Goal: Task Accomplishment & Management: Complete application form

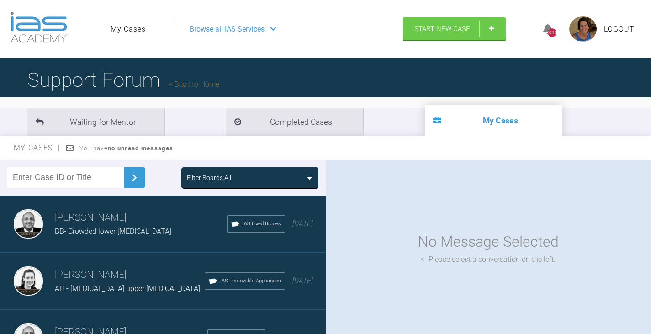
click at [124, 277] on h3 "Kelly Toft" at bounding box center [130, 275] width 150 height 16
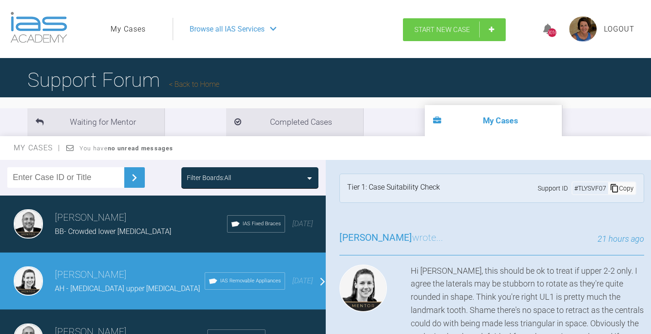
click at [489, 27] on link "Start New Case" at bounding box center [454, 29] width 103 height 23
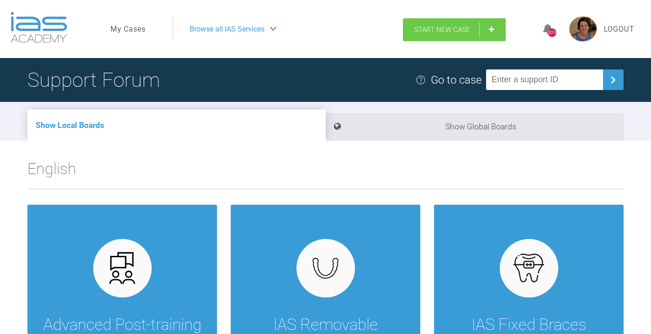
click at [494, 32] on link "Start New Case" at bounding box center [454, 29] width 103 height 23
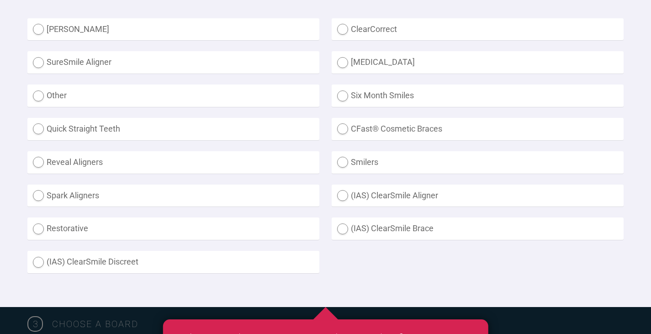
scroll to position [274, 0]
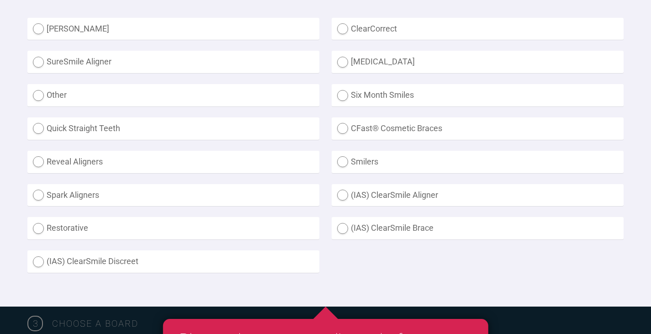
click at [343, 232] on label "(IAS) ClearSmile Brace" at bounding box center [478, 228] width 292 height 22
radio Brace "true"
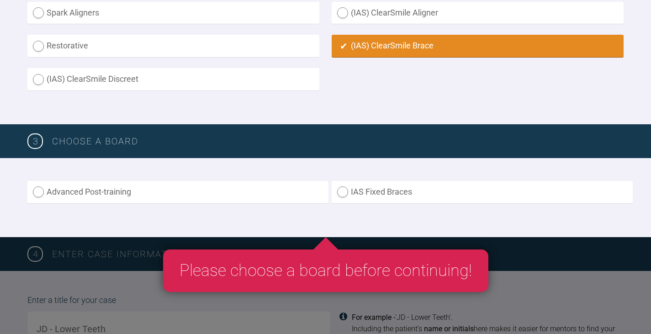
scroll to position [594, 0]
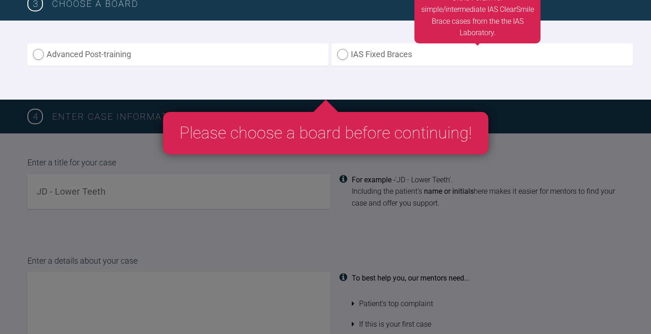
click at [345, 54] on label "IAS Fixed Braces" at bounding box center [482, 54] width 301 height 22
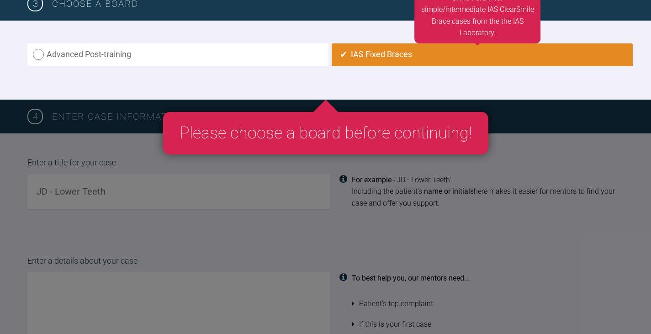
radio input "true"
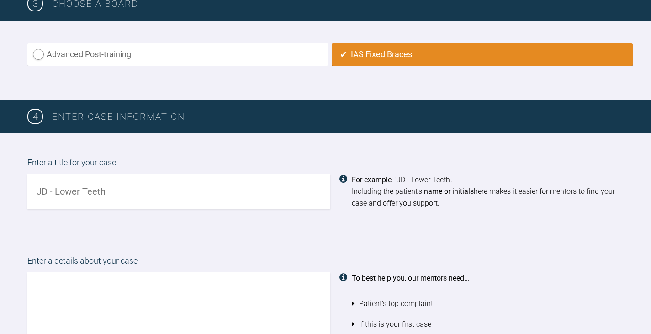
scroll to position [639, 0]
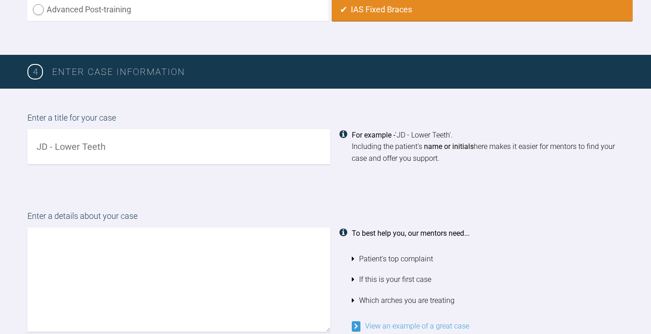
click at [36, 145] on input "text" at bounding box center [178, 146] width 303 height 35
type input "JW - crowding upper and lower [MEDICAL_DATA]"
click at [33, 234] on textarea at bounding box center [178, 280] width 303 height 104
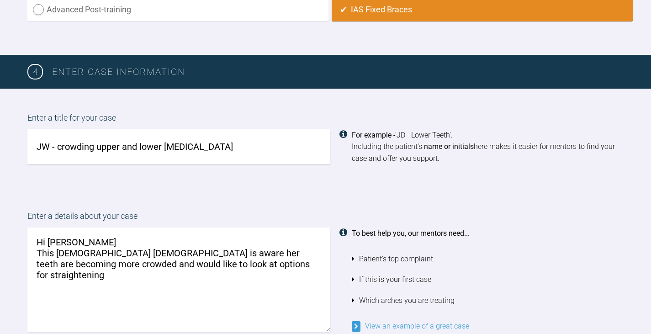
click at [280, 268] on textarea "Hi [PERSON_NAME] This [DEMOGRAPHIC_DATA] [DEMOGRAPHIC_DATA] is aware her teeth …" at bounding box center [178, 280] width 303 height 104
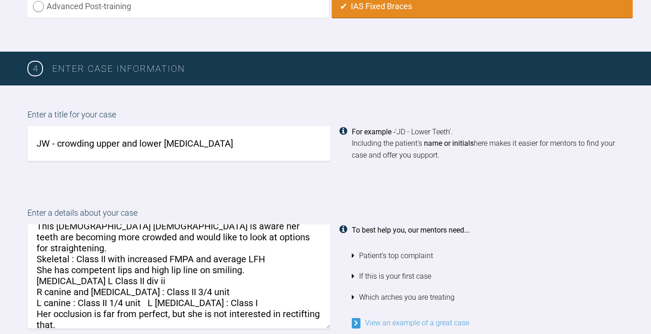
scroll to position [645, 0]
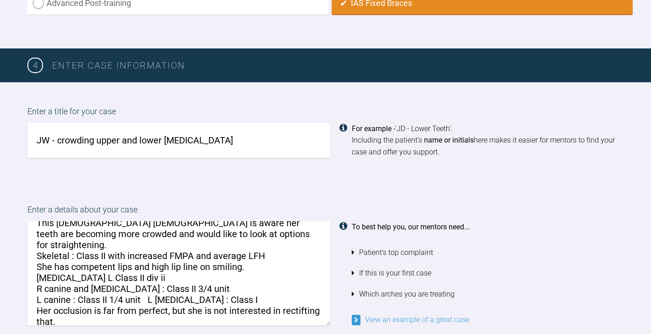
drag, startPoint x: 72, startPoint y: 325, endPoint x: 26, endPoint y: 321, distance: 46.3
click at [26, 321] on div "Enter a details about your case Hi [PERSON_NAME] This [DEMOGRAPHIC_DATA] [DEMOG…" at bounding box center [325, 264] width 651 height 168
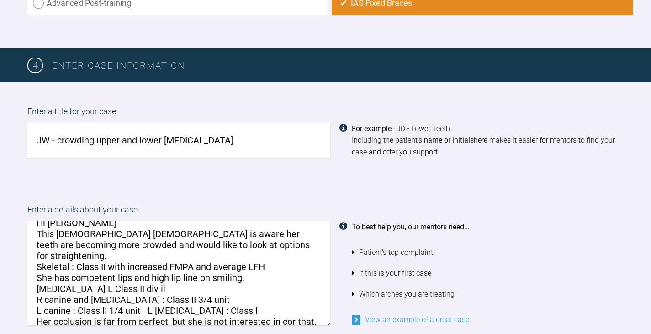
scroll to position [24, 0]
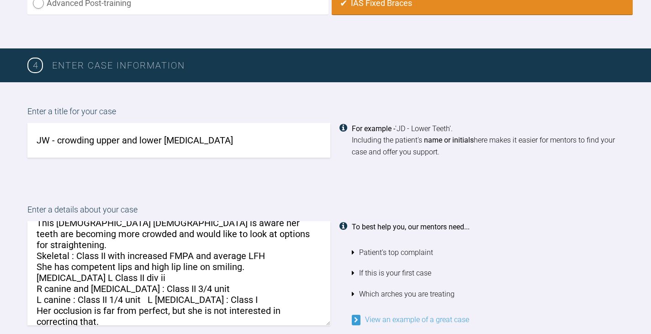
click at [104, 313] on textarea "Hi [PERSON_NAME] This [DEMOGRAPHIC_DATA] [DEMOGRAPHIC_DATA] is aware her teeth …" at bounding box center [178, 273] width 303 height 104
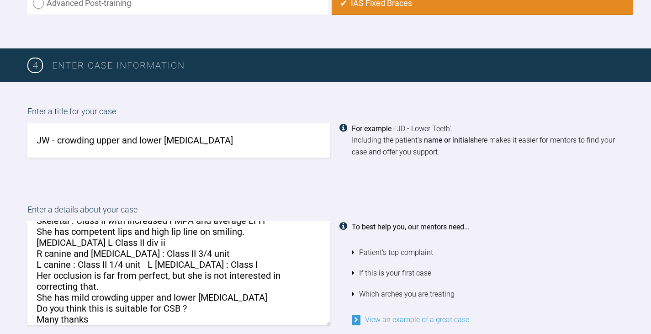
scroll to position [70, 0]
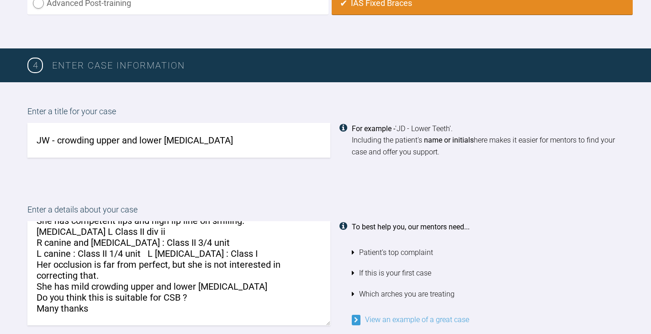
click at [196, 285] on textarea "Hi [PERSON_NAME] This [DEMOGRAPHIC_DATA] [DEMOGRAPHIC_DATA] is aware her teeth …" at bounding box center [178, 273] width 303 height 104
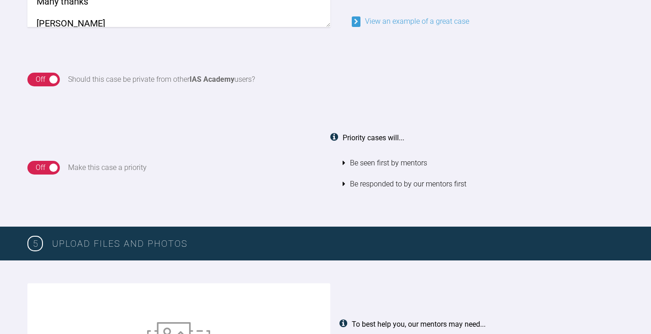
scroll to position [965, 0]
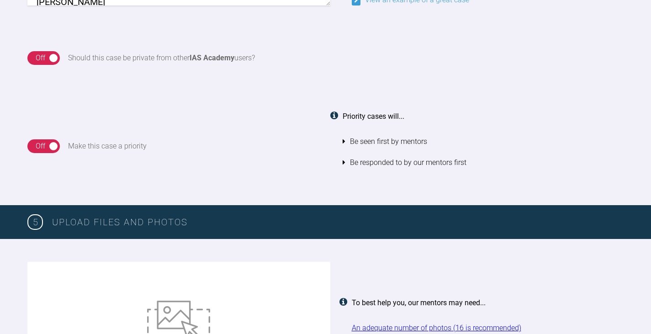
type textarea "Hi [PERSON_NAME] This [DEMOGRAPHIC_DATA] [DEMOGRAPHIC_DATA] is aware her teeth …"
click at [185, 319] on img at bounding box center [178, 326] width 63 height 50
type input "C:\fakepath\[DATE] - Spacewize capture (1).png"
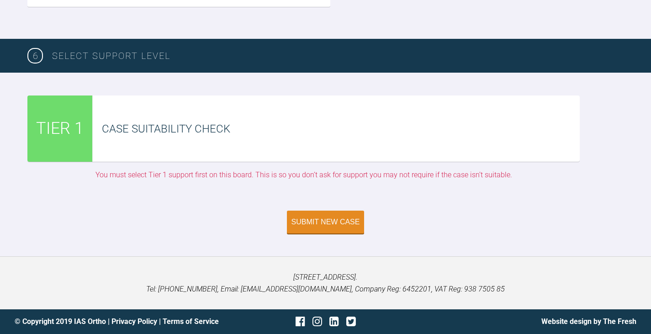
scroll to position [2723, 0]
click at [336, 224] on div "Submit New Case" at bounding box center [325, 223] width 69 height 8
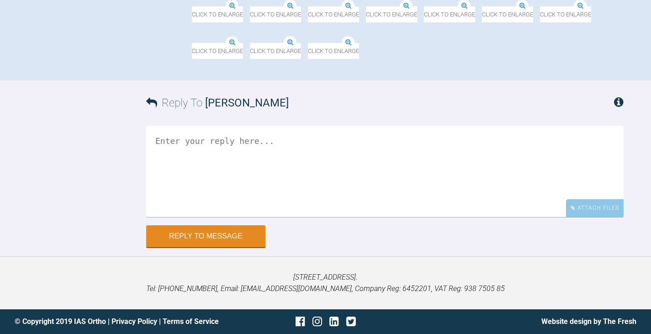
scroll to position [894, 0]
